Goal: Information Seeking & Learning: Check status

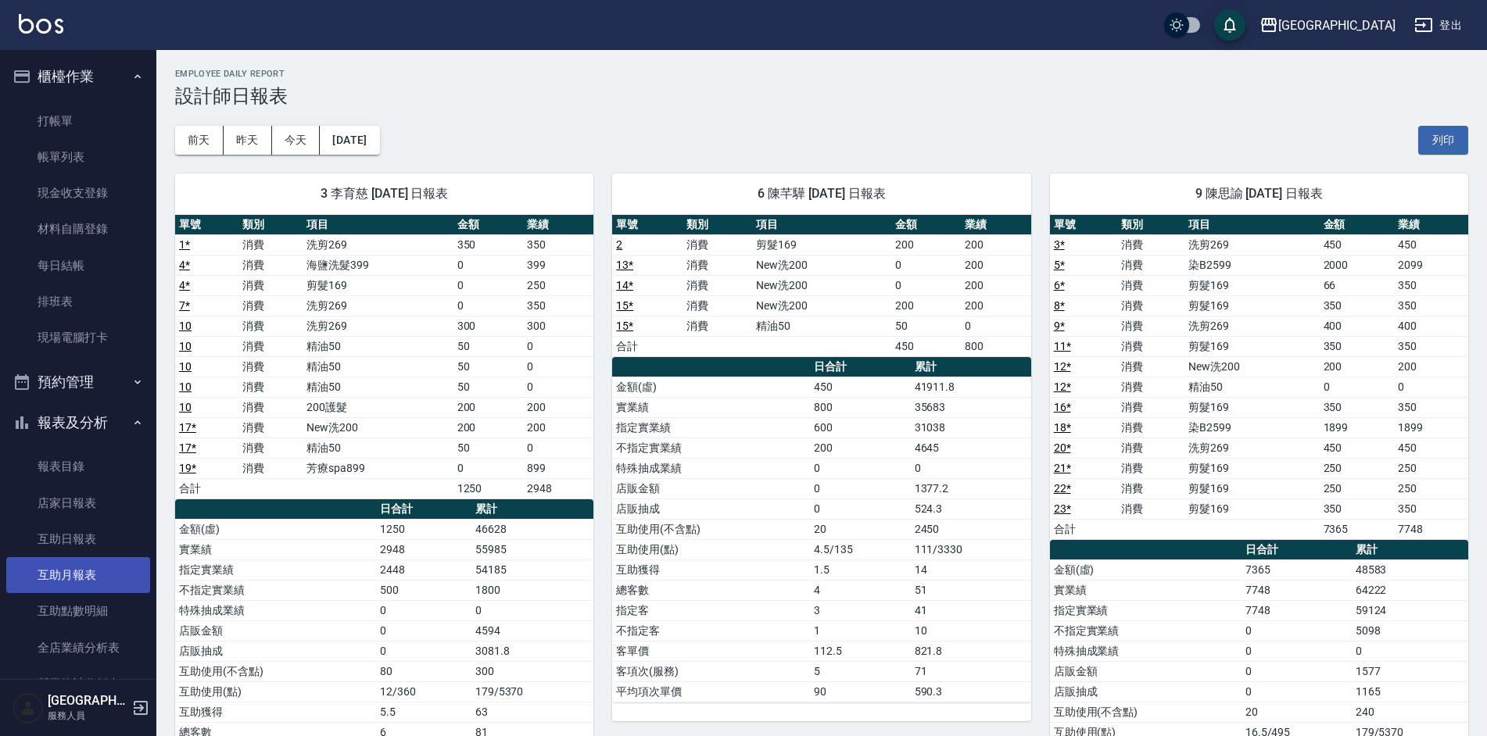
click at [47, 563] on link "互助月報表" at bounding box center [78, 575] width 144 height 36
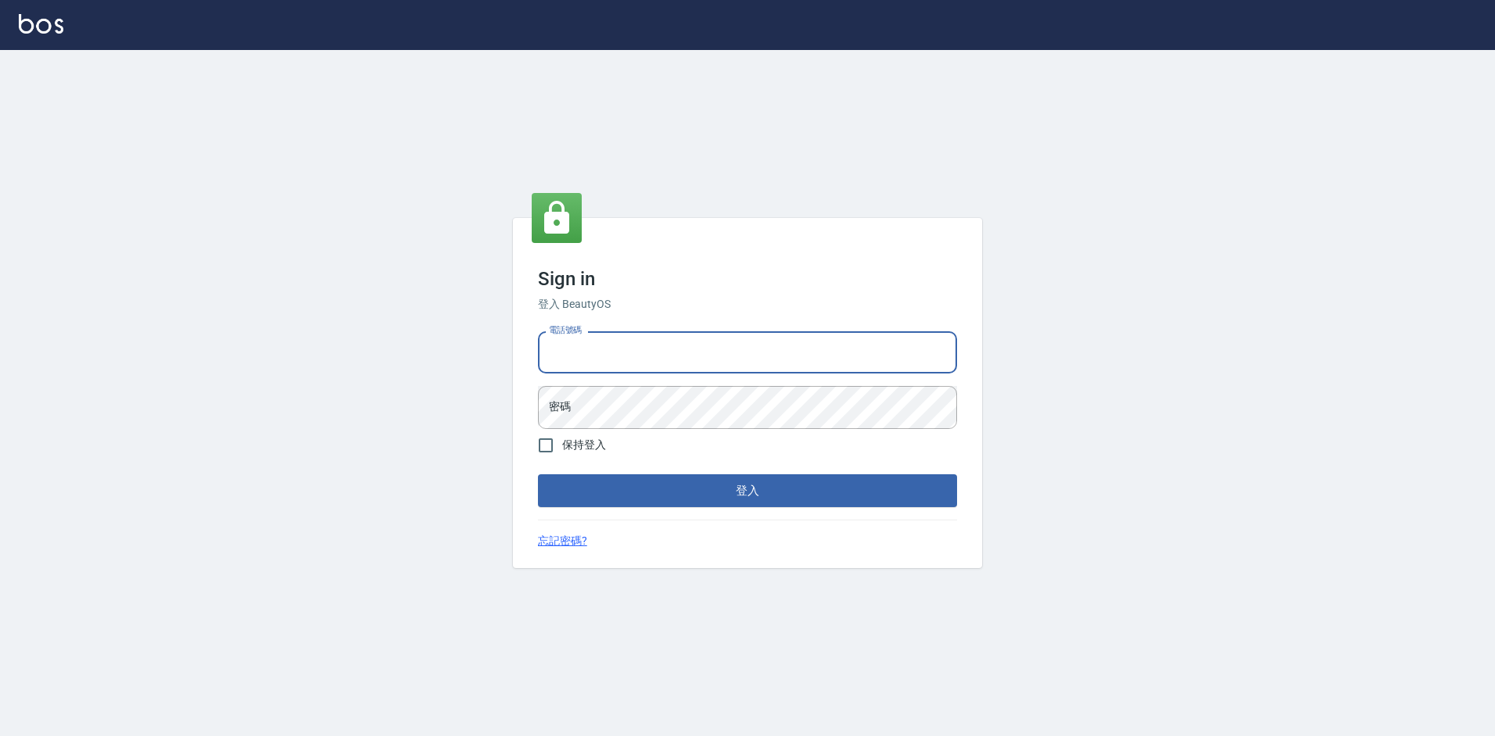
click at [663, 359] on input "電話號碼" at bounding box center [747, 352] width 419 height 42
type input "2380118"
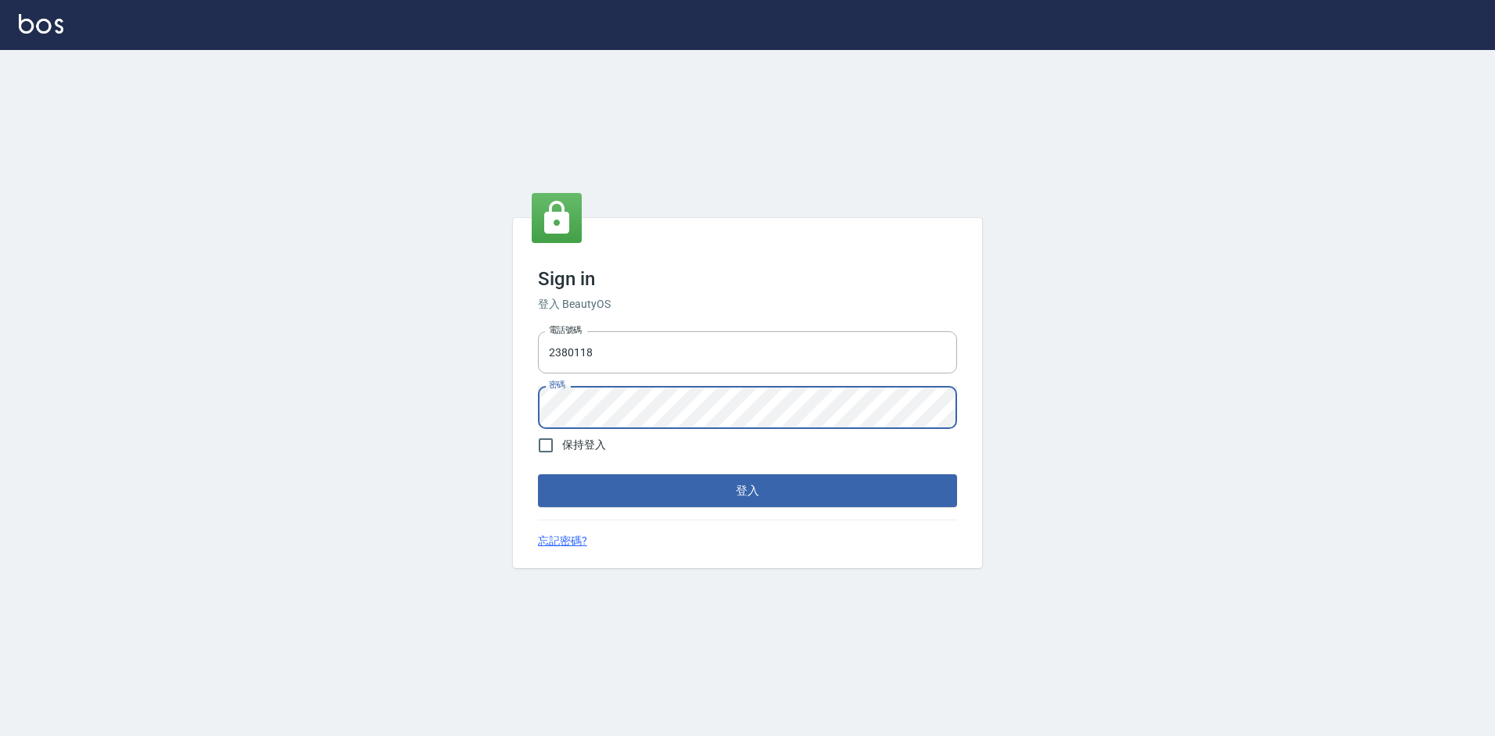
click at [538, 474] on button "登入" at bounding box center [747, 490] width 419 height 33
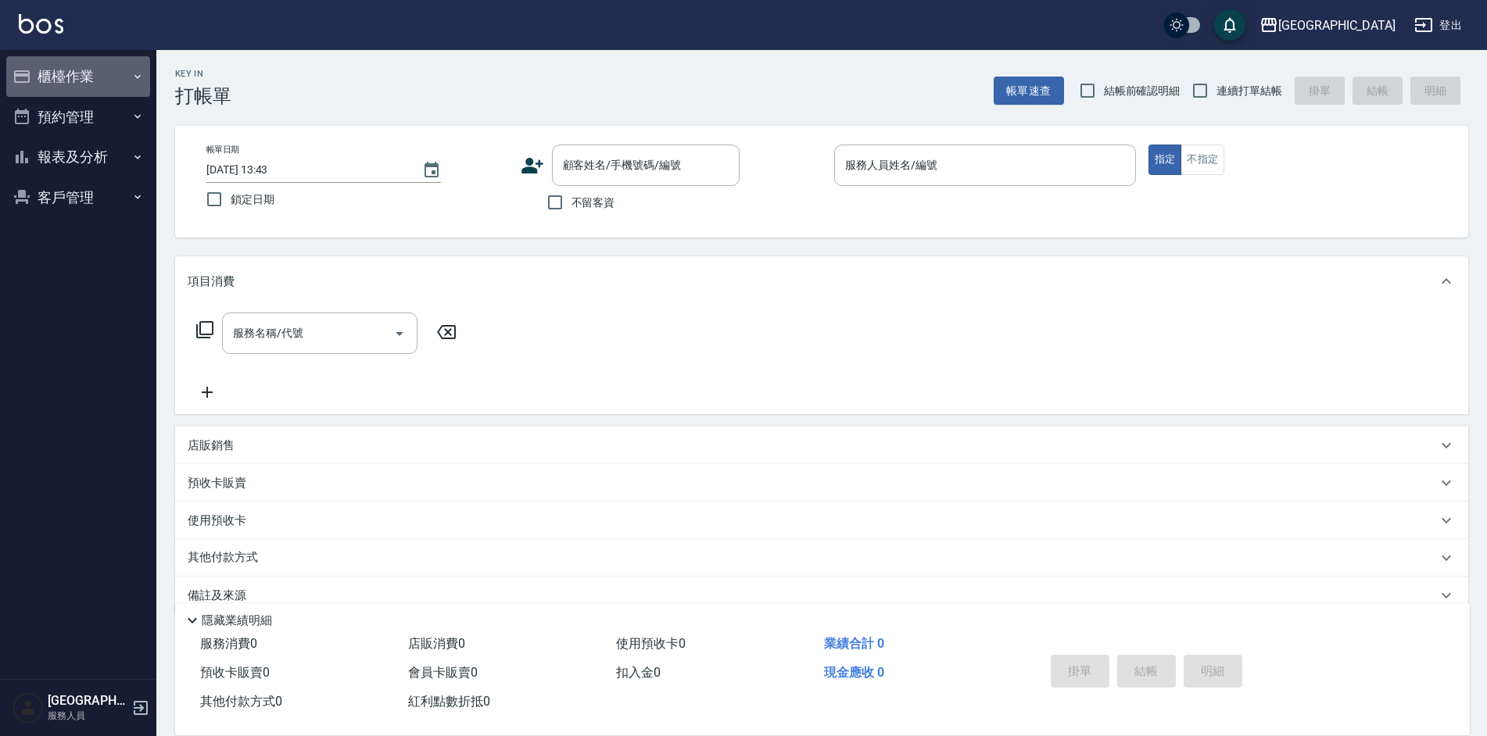
click at [113, 63] on button "櫃檯作業" at bounding box center [78, 76] width 144 height 41
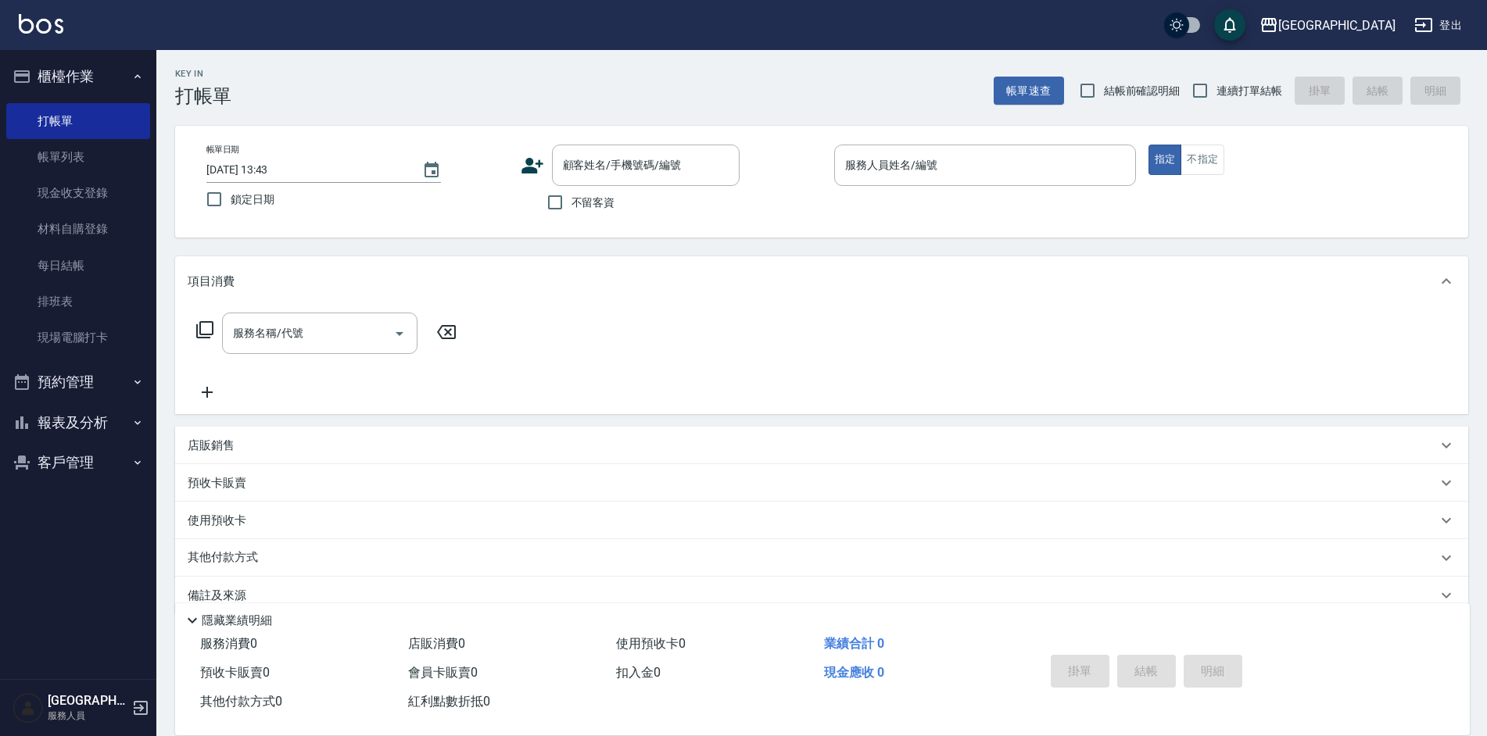
click at [66, 390] on button "預約管理" at bounding box center [78, 382] width 144 height 41
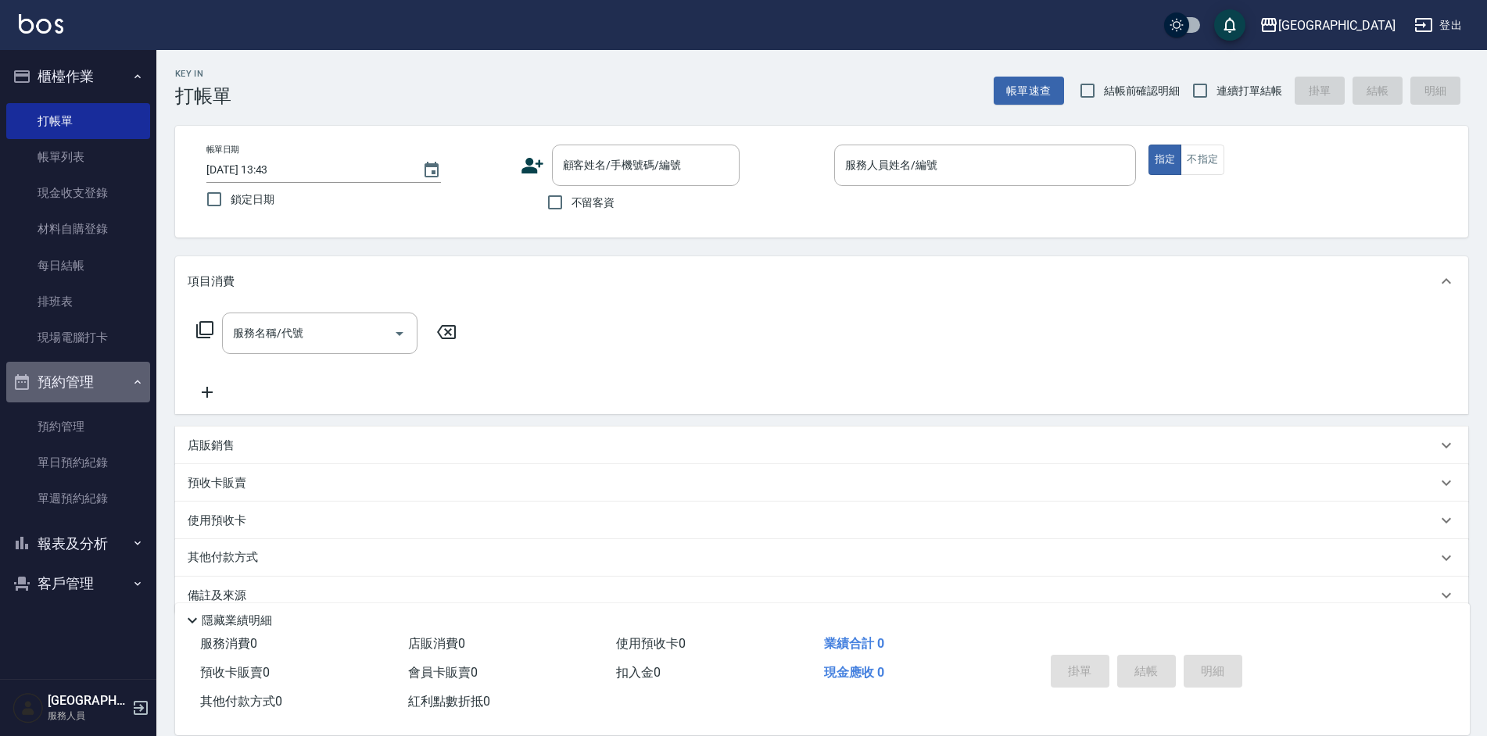
click at [125, 372] on button "預約管理" at bounding box center [78, 382] width 144 height 41
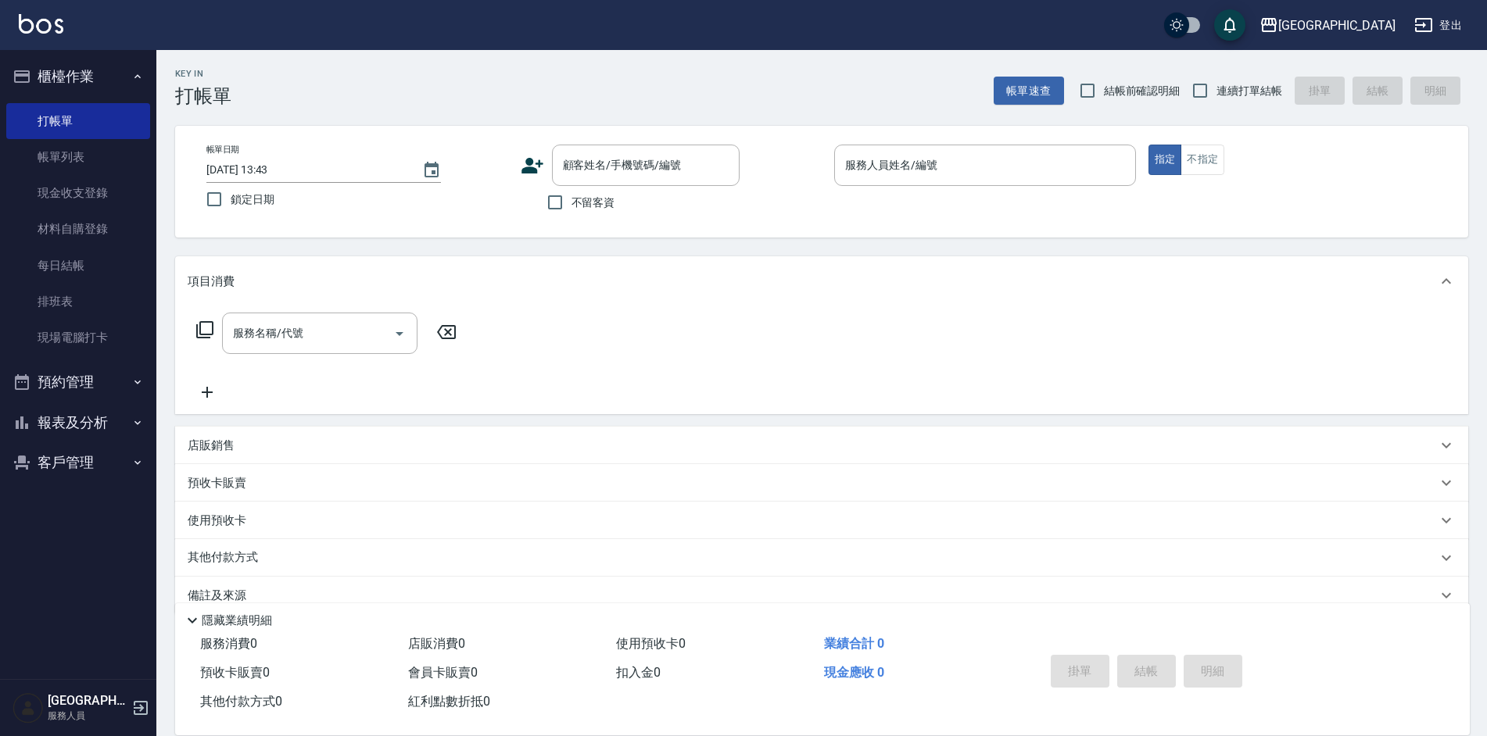
click at [114, 433] on button "報表及分析" at bounding box center [78, 423] width 144 height 41
click at [81, 585] on link "互助月報表" at bounding box center [78, 575] width 144 height 36
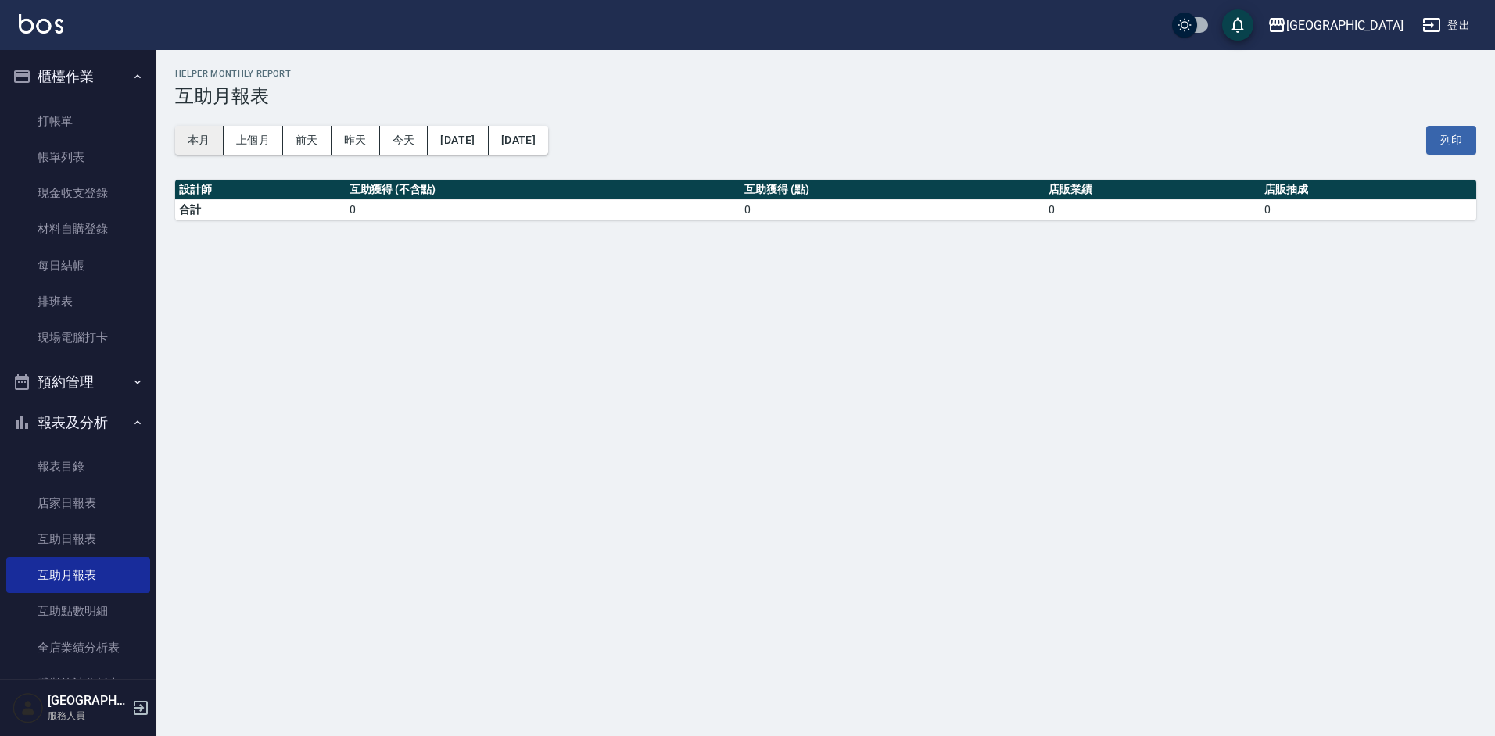
click at [201, 140] on button "本月" at bounding box center [199, 140] width 48 height 29
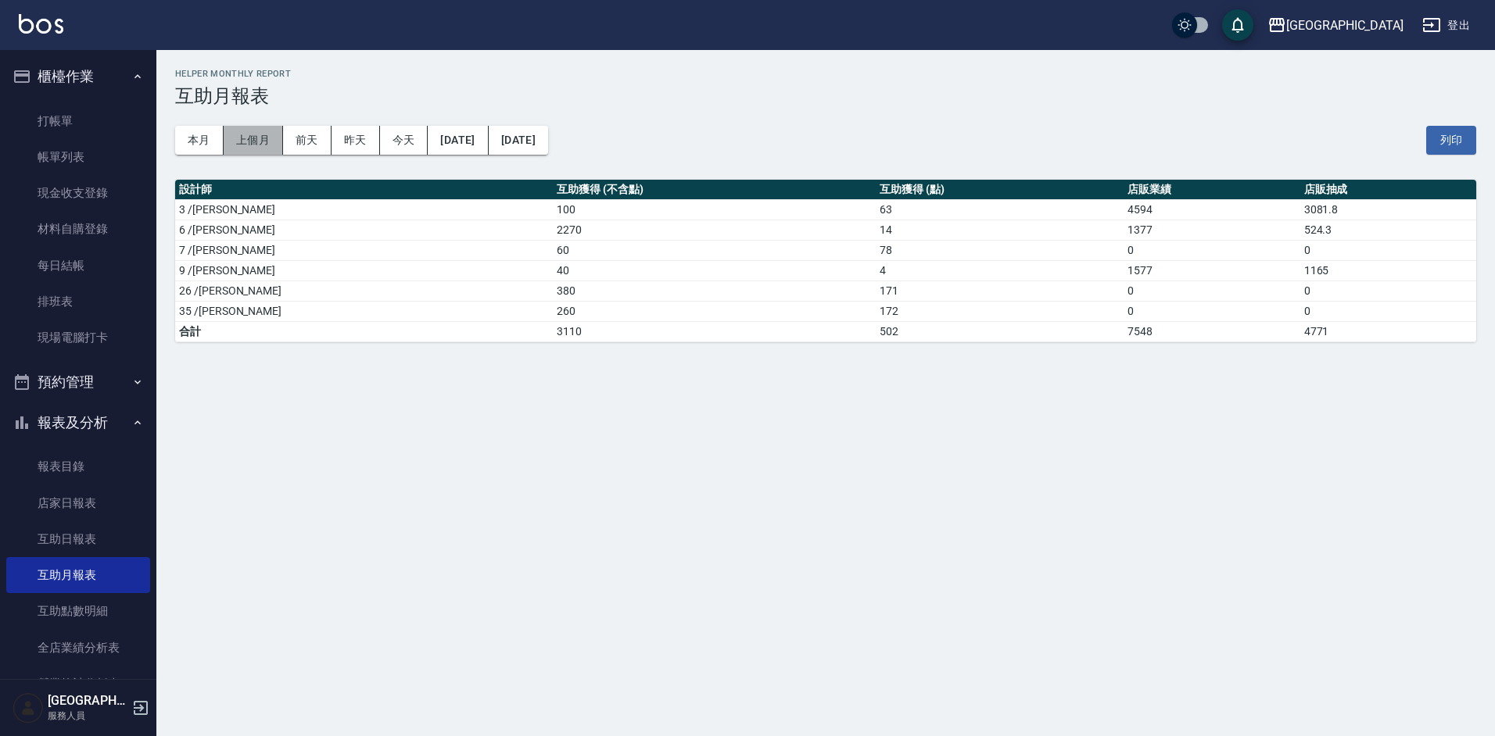
click at [246, 152] on button "上個月" at bounding box center [253, 140] width 59 height 29
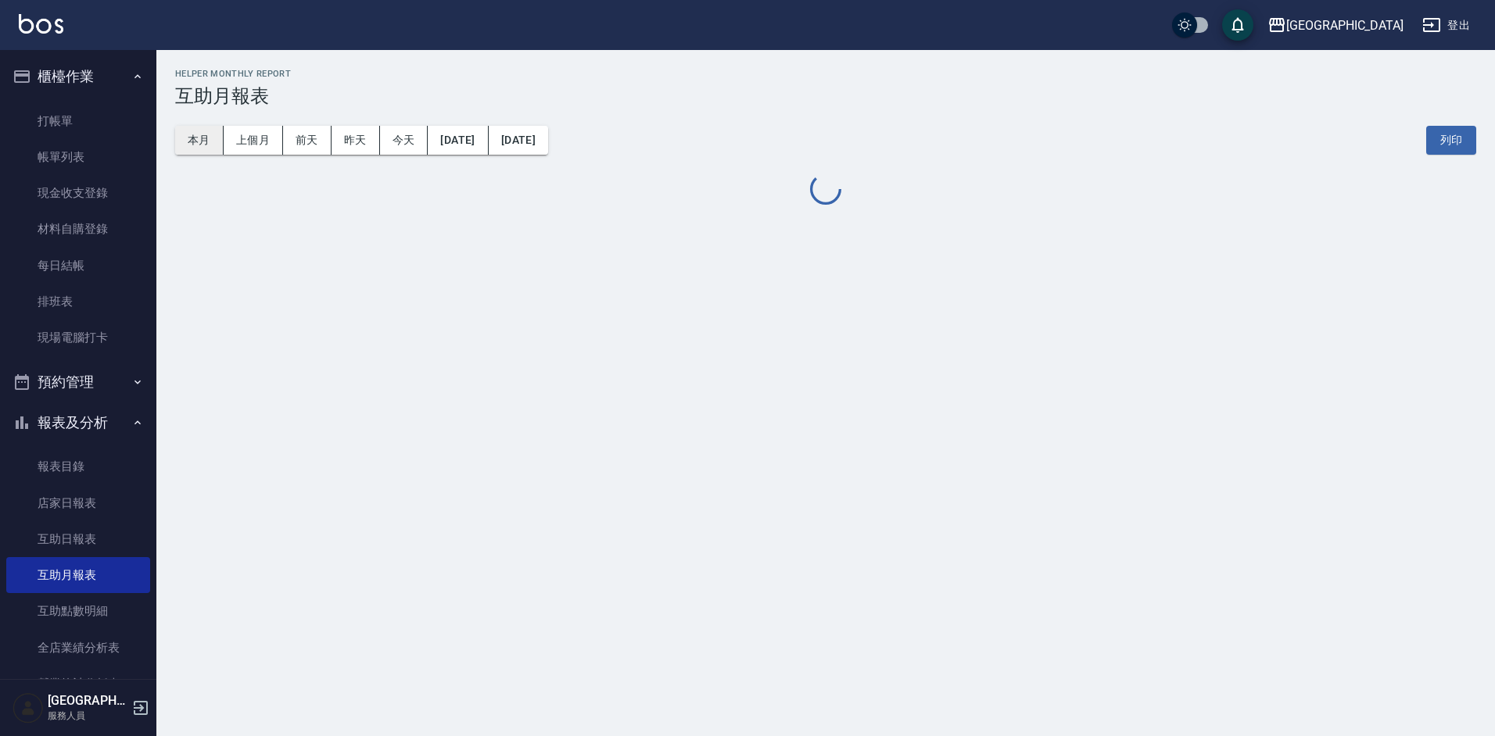
click at [219, 152] on button "本月" at bounding box center [199, 140] width 48 height 29
